Goal: Find specific page/section: Find specific page/section

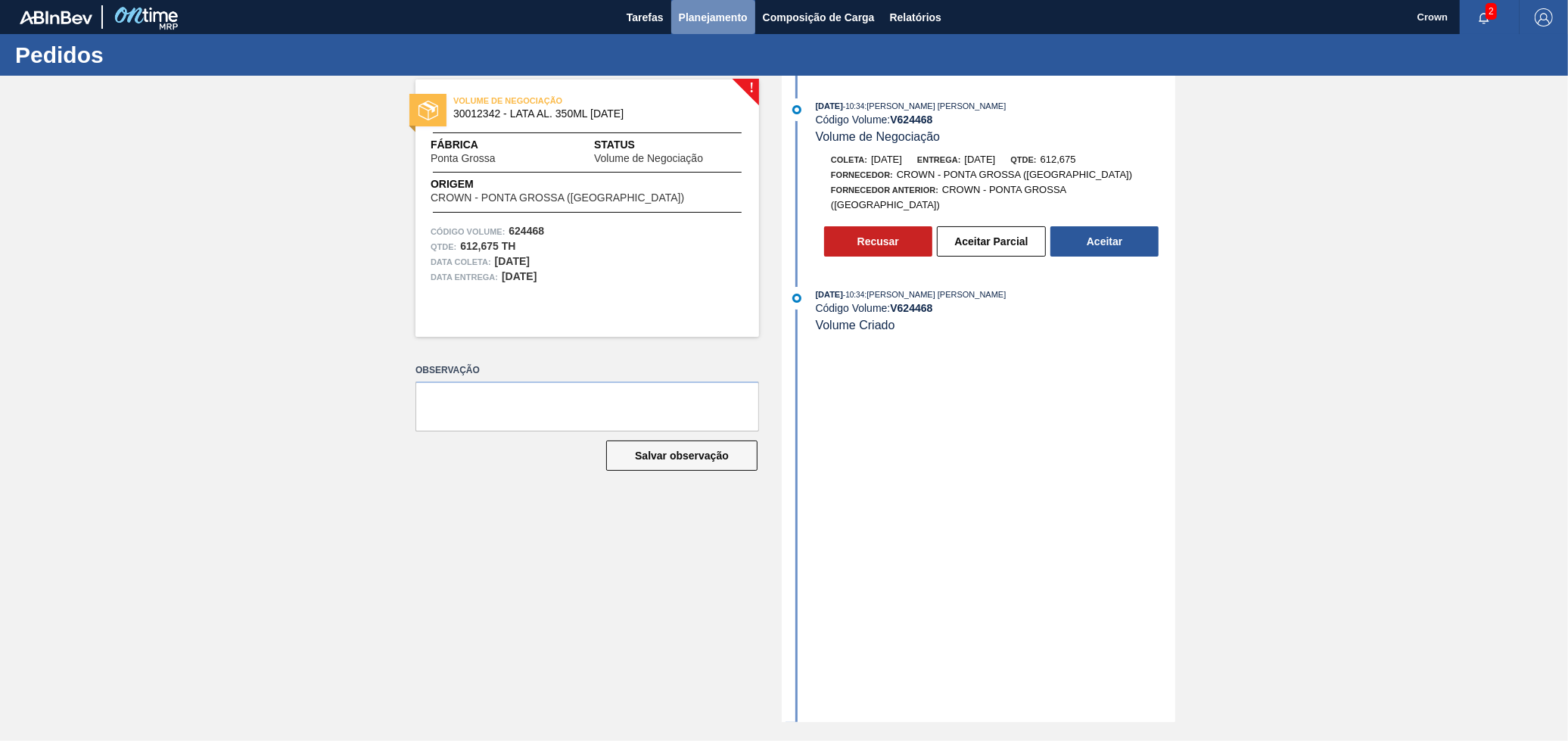
click at [724, 19] on span "Planejamento" at bounding box center [713, 17] width 69 height 18
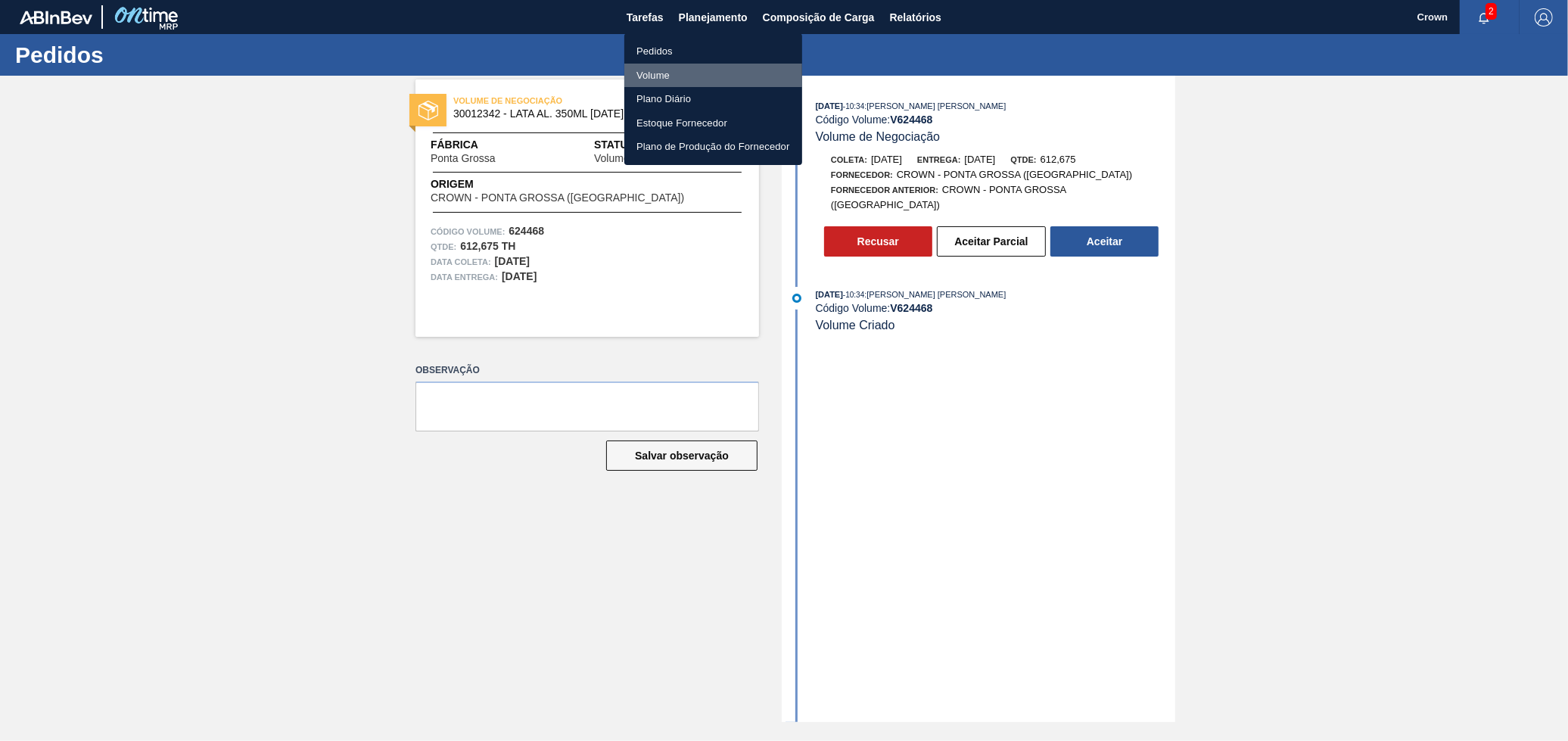
click at [673, 77] on li "Volume" at bounding box center [713, 75] width 178 height 24
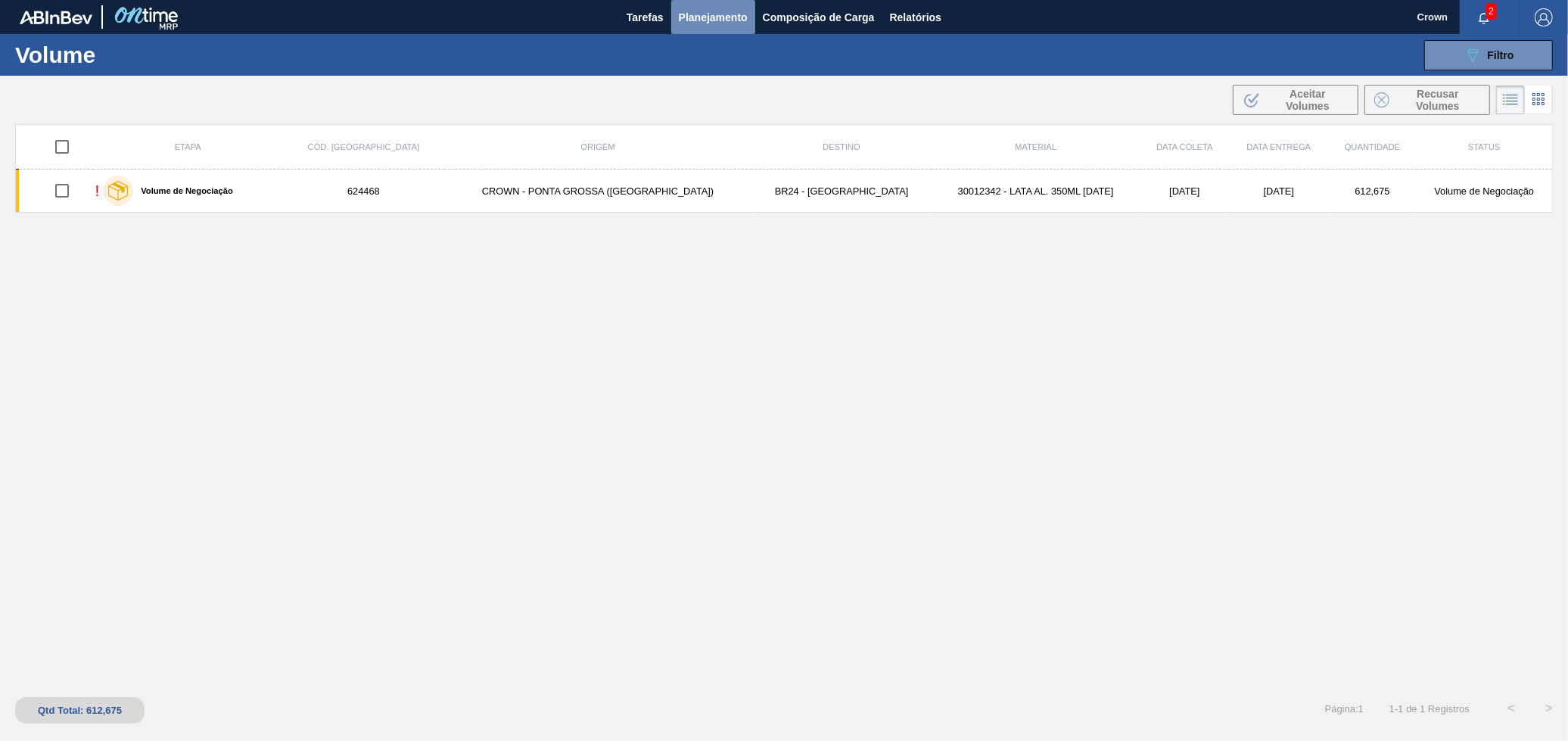
click at [702, 23] on span "Planejamento" at bounding box center [713, 17] width 69 height 18
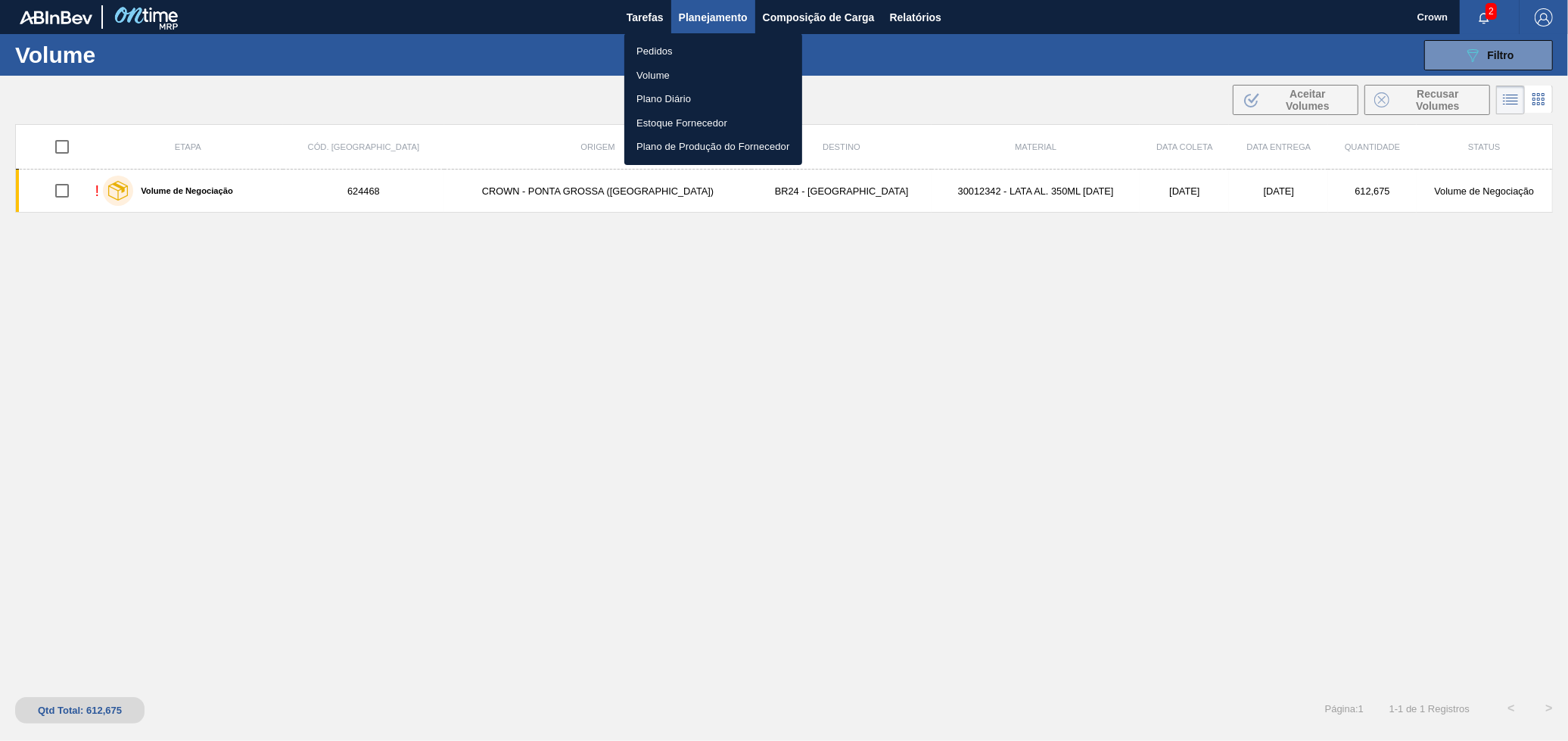
click at [661, 56] on li "Pedidos" at bounding box center [713, 51] width 178 height 24
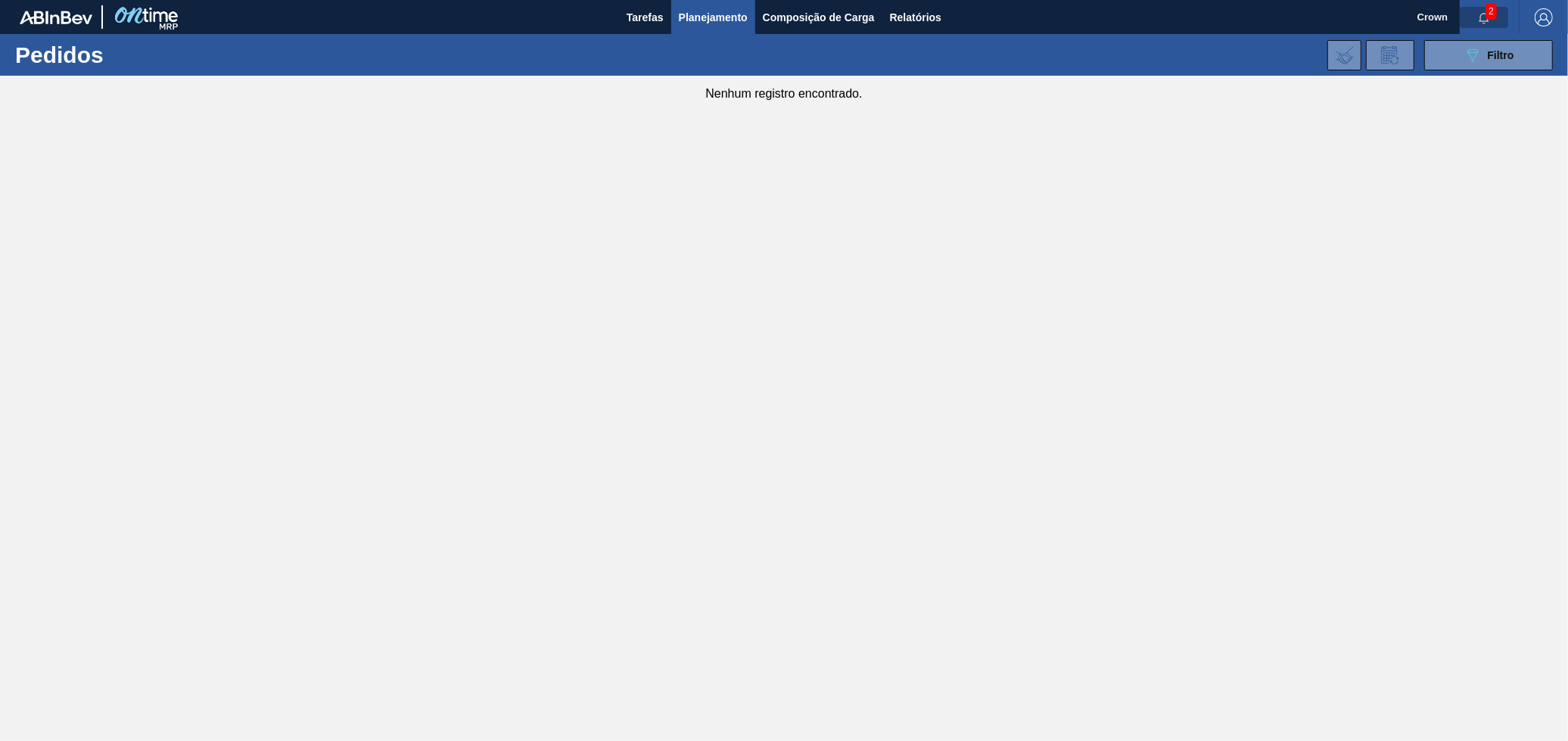
click at [1476, 12] on span "button" at bounding box center [1483, 17] width 36 height 12
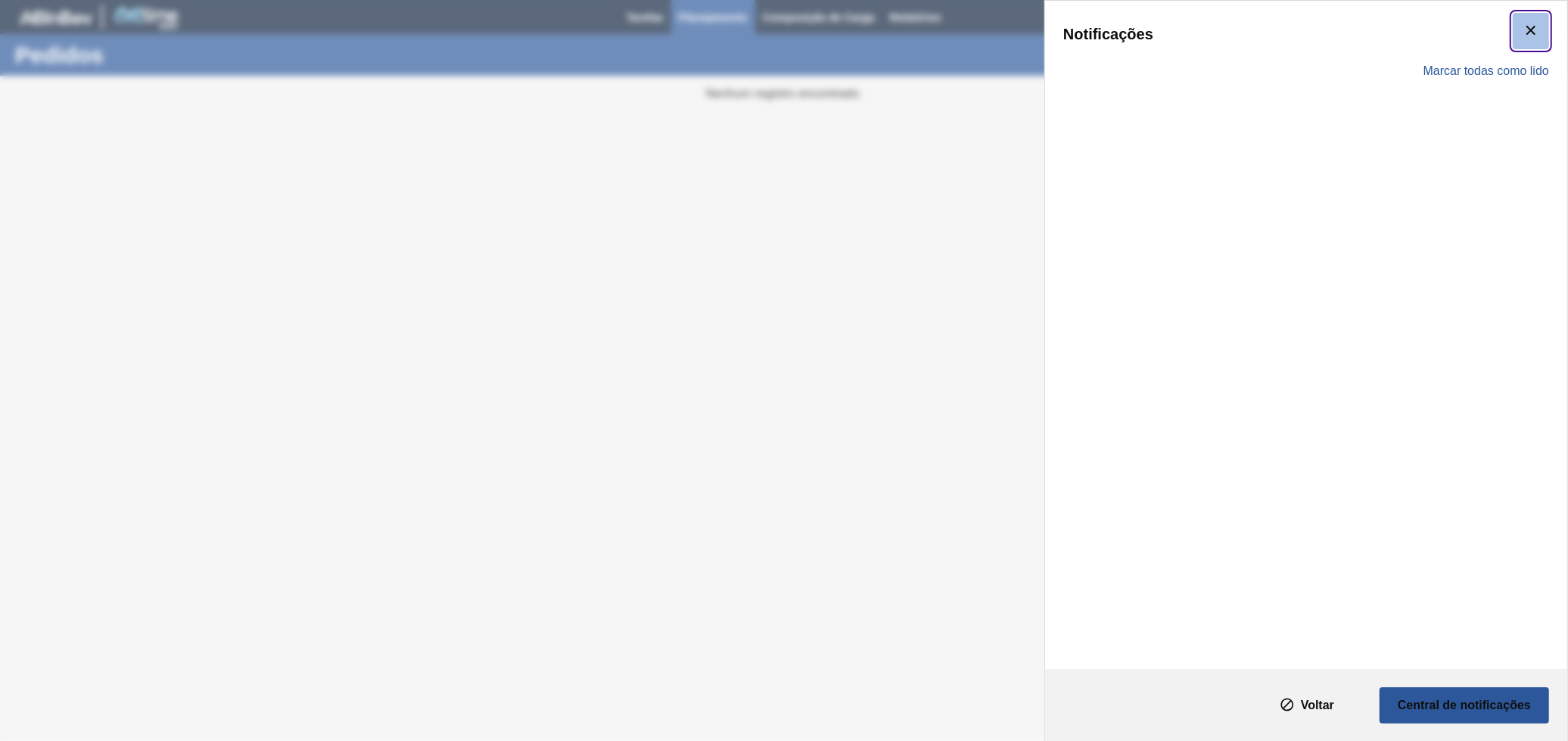
click at [1525, 30] on icon "botão de ícone" at bounding box center [1530, 30] width 18 height 18
